Goal: Task Accomplishment & Management: Use online tool/utility

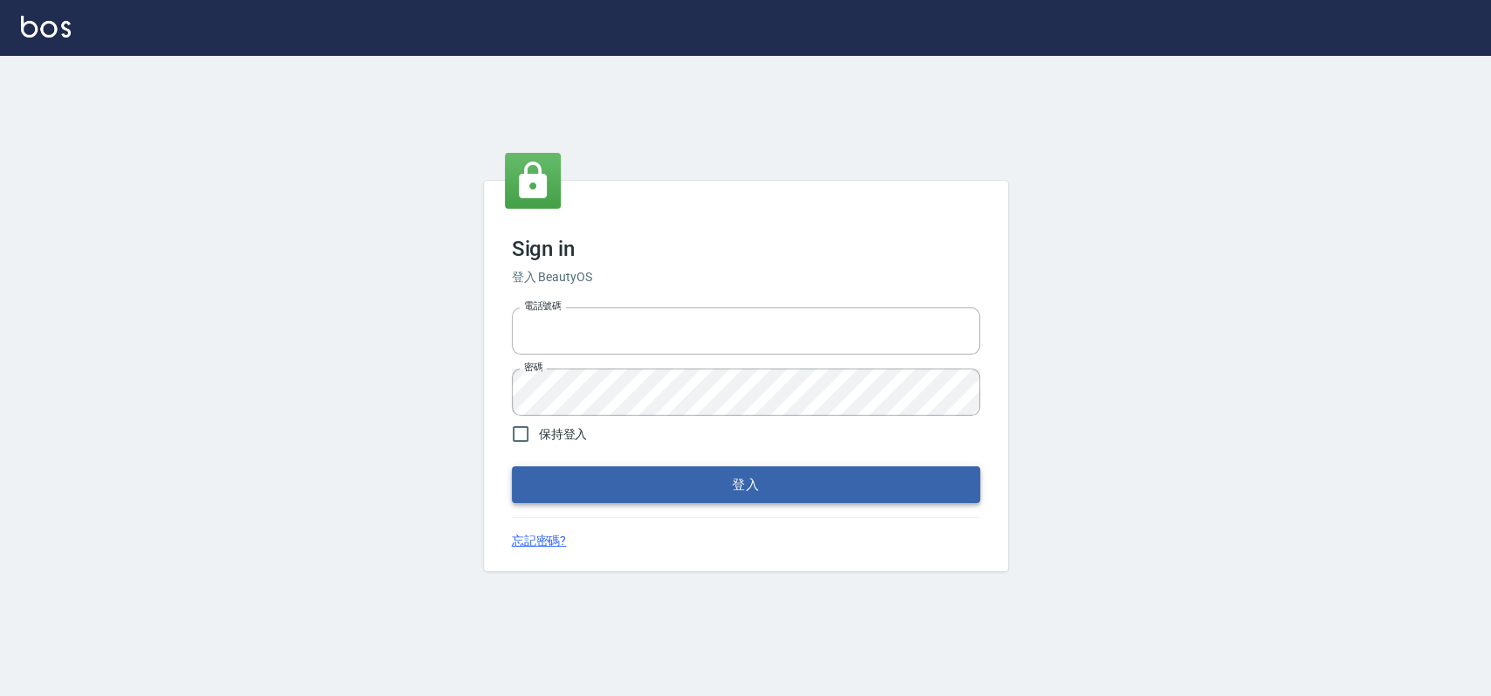
type input "033323173"
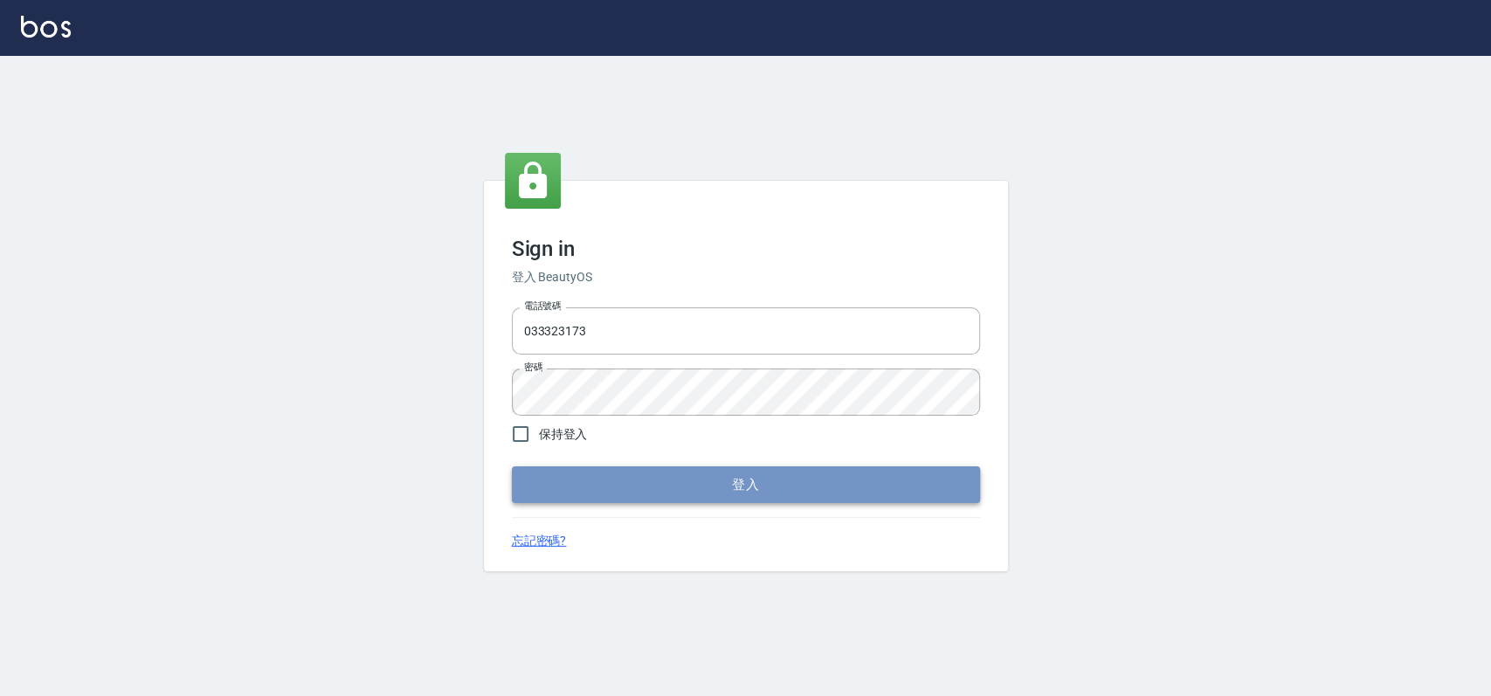
click at [713, 490] on button "登入" at bounding box center [746, 484] width 468 height 37
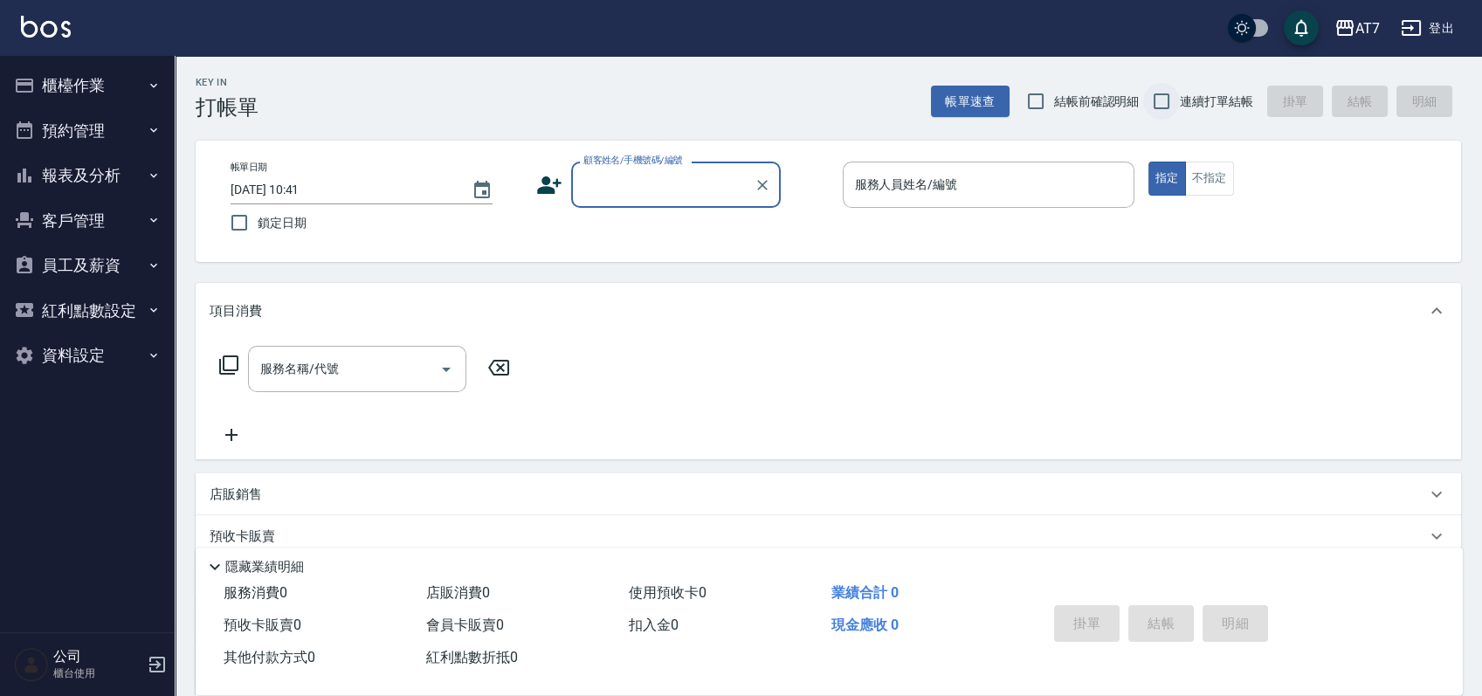
click at [1162, 100] on input "連續打單結帳" at bounding box center [1161, 101] width 37 height 37
checkbox input "true"
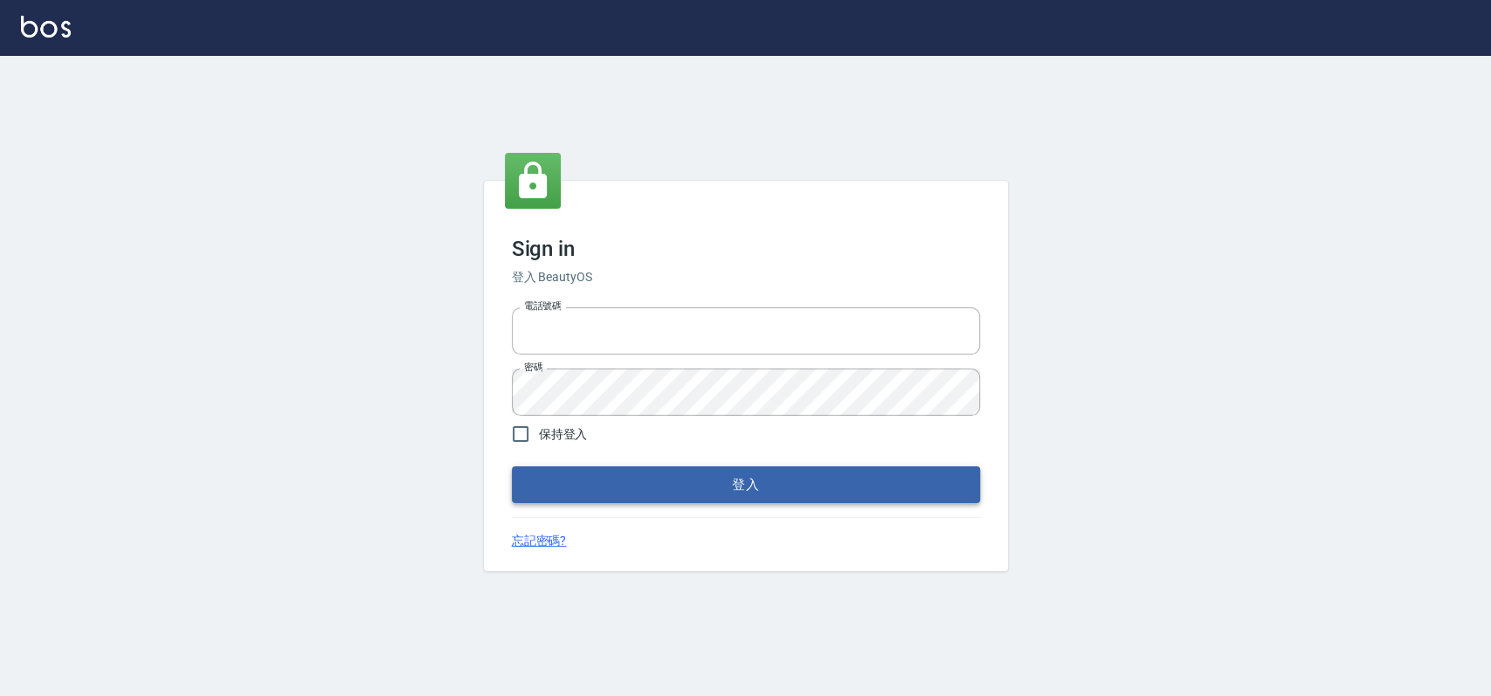
type input "033323173"
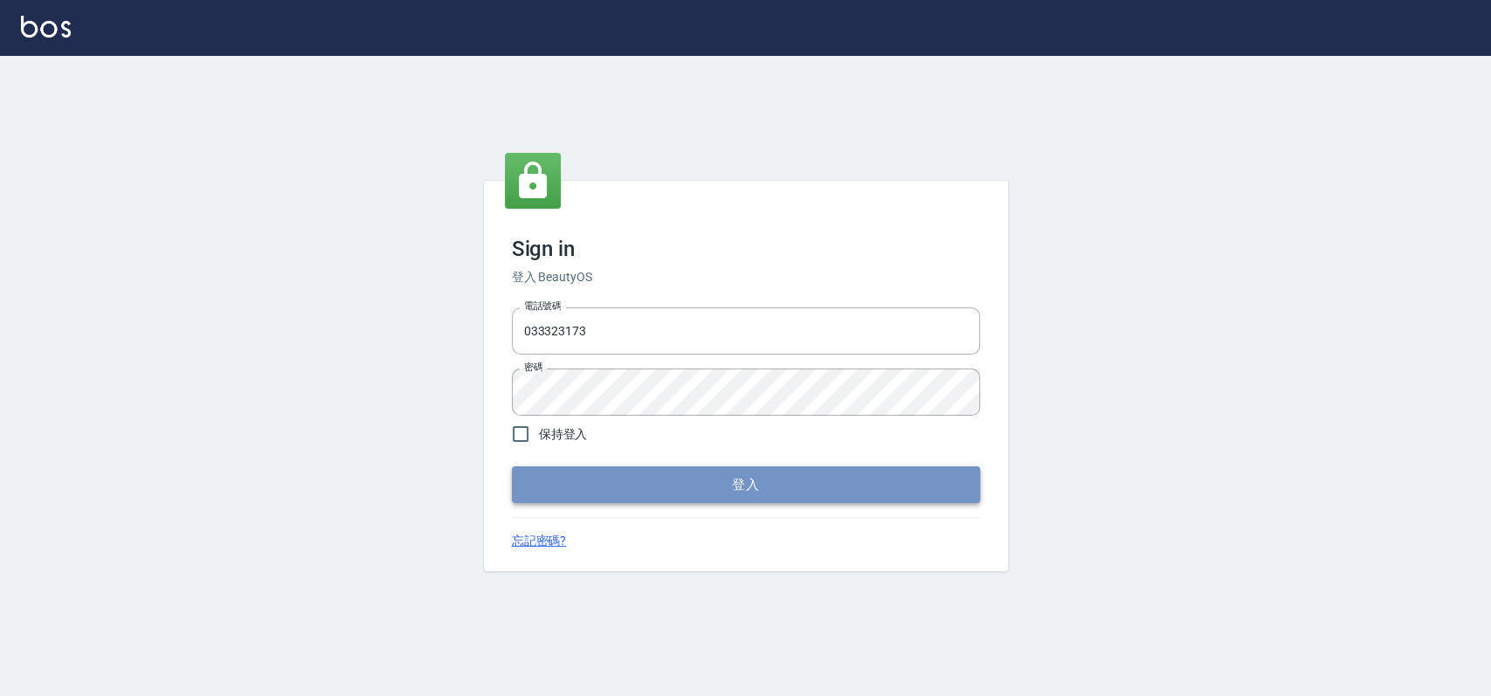
click at [656, 486] on button "登入" at bounding box center [746, 484] width 468 height 37
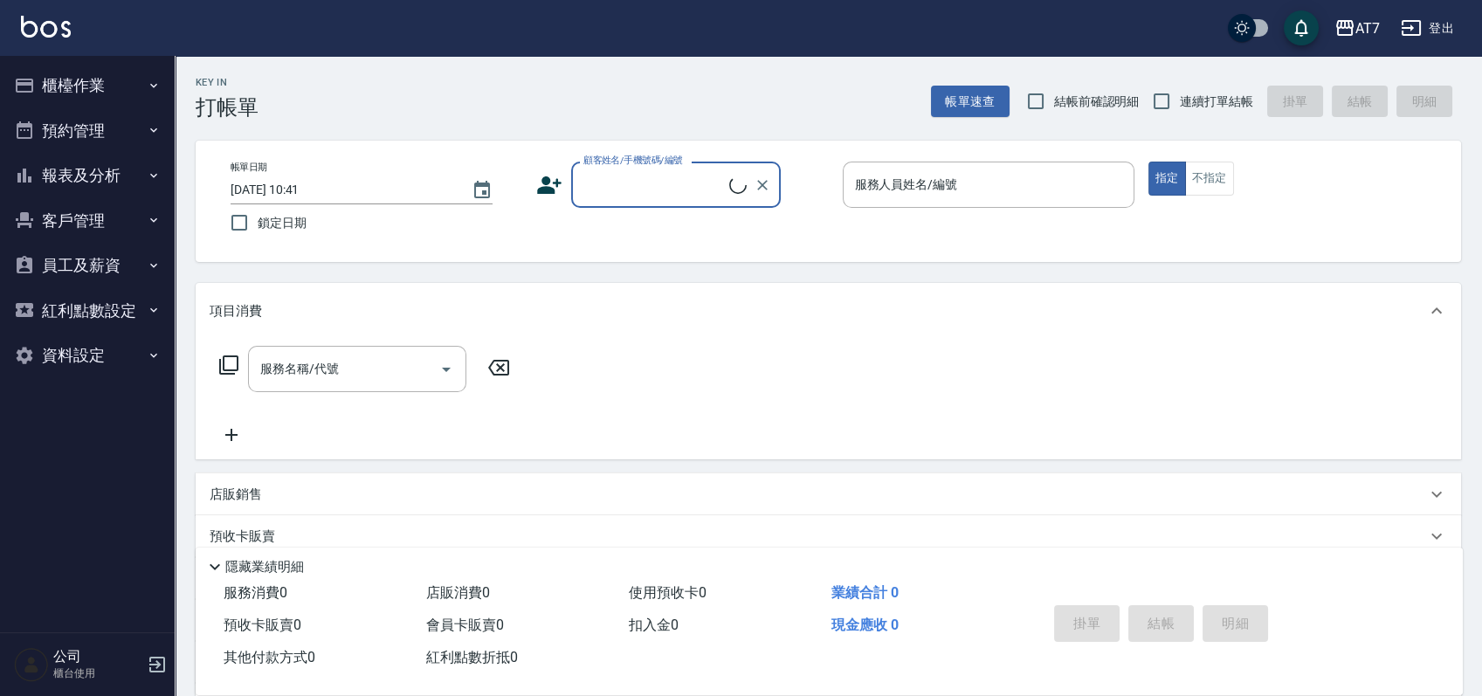
click at [92, 88] on button "櫃檯作業" at bounding box center [87, 85] width 161 height 45
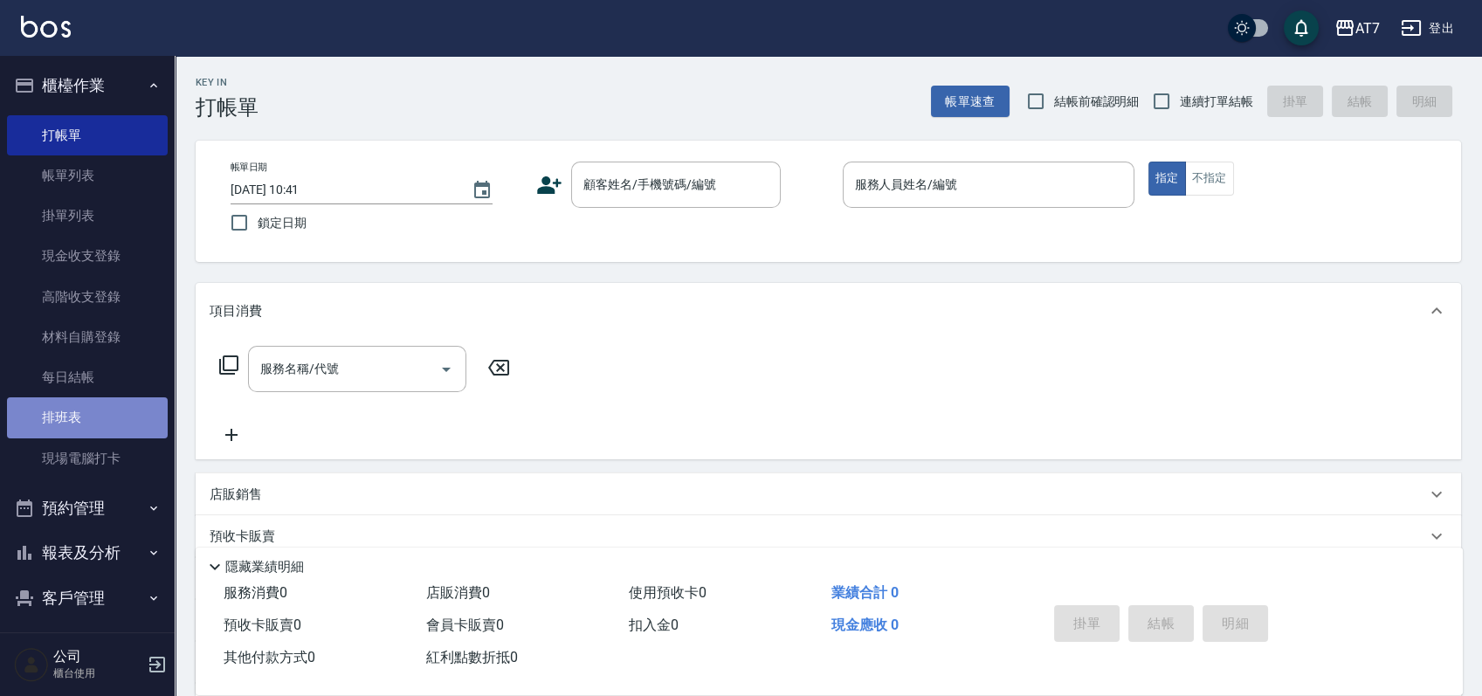
click at [94, 403] on link "排班表" at bounding box center [87, 417] width 161 height 40
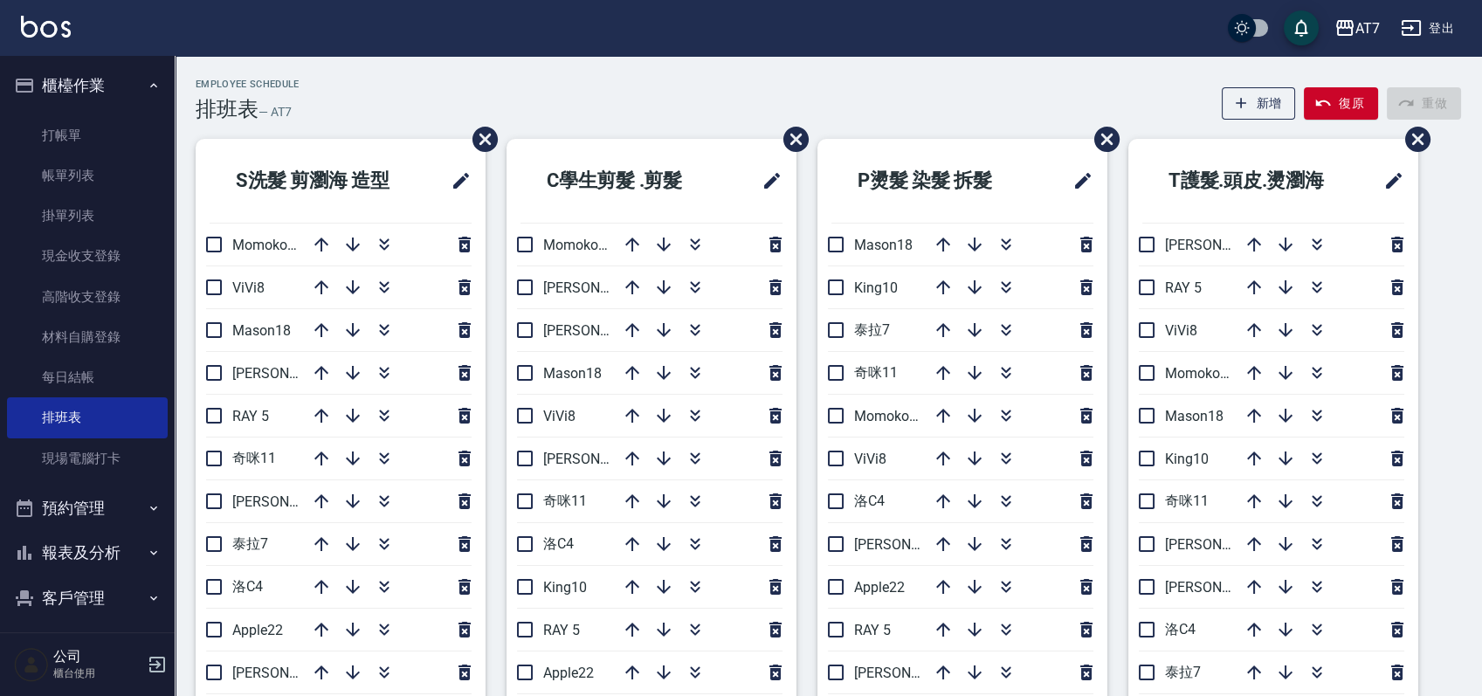
click at [905, 101] on div "Employee Schedule 排班表 — AT7 新增 復原 重做" at bounding box center [829, 100] width 1266 height 43
